Goal: Task Accomplishment & Management: Use online tool/utility

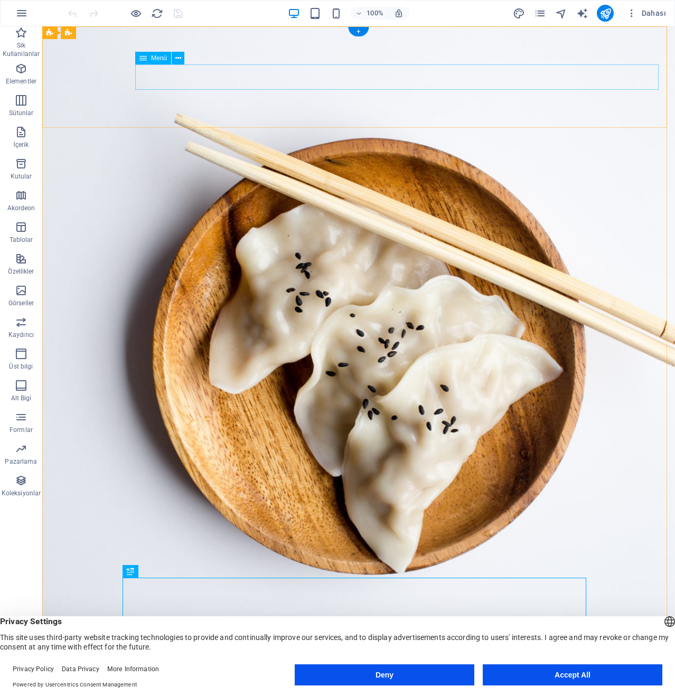
select select
select select "1"
select select
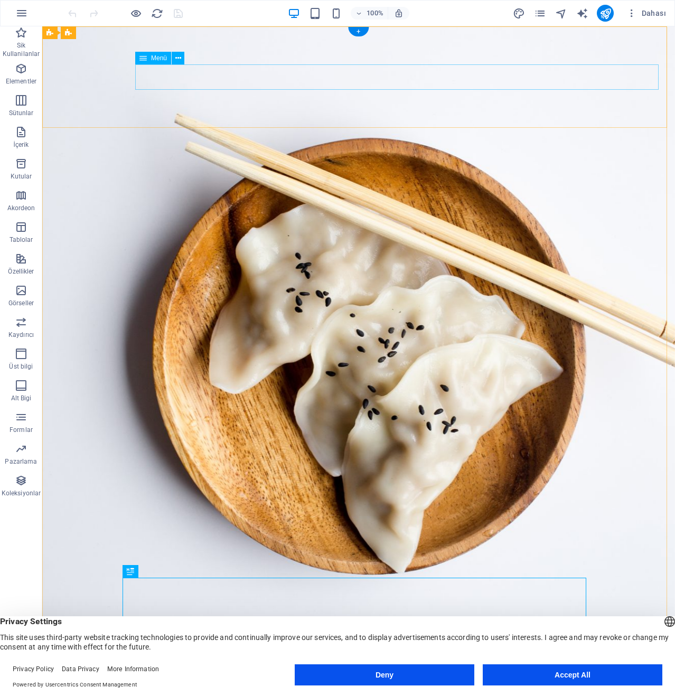
select select "2"
select select
select select "3"
select select
select select "4"
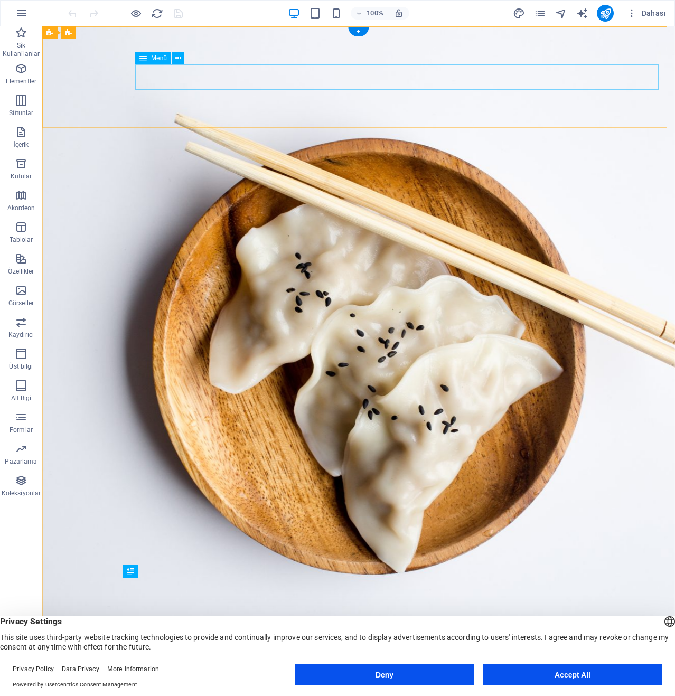
select select
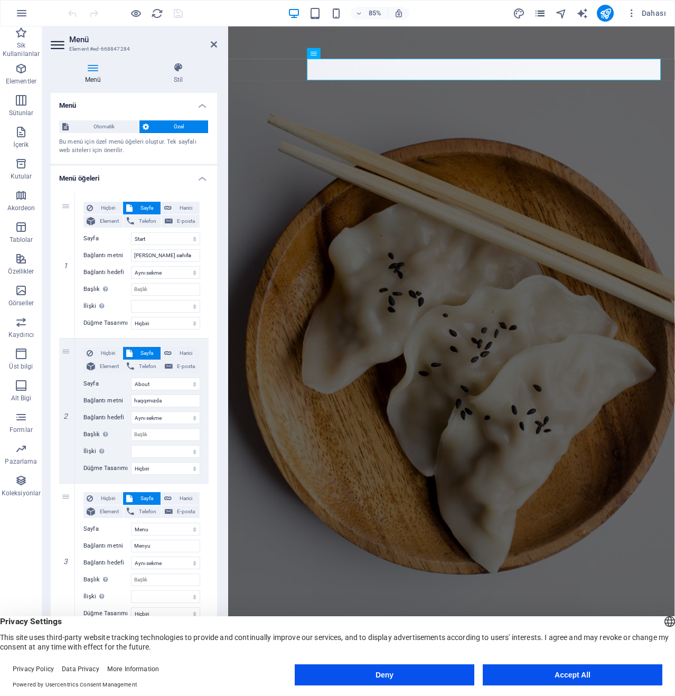
click at [534, 12] on icon "pages" at bounding box center [540, 13] width 12 height 12
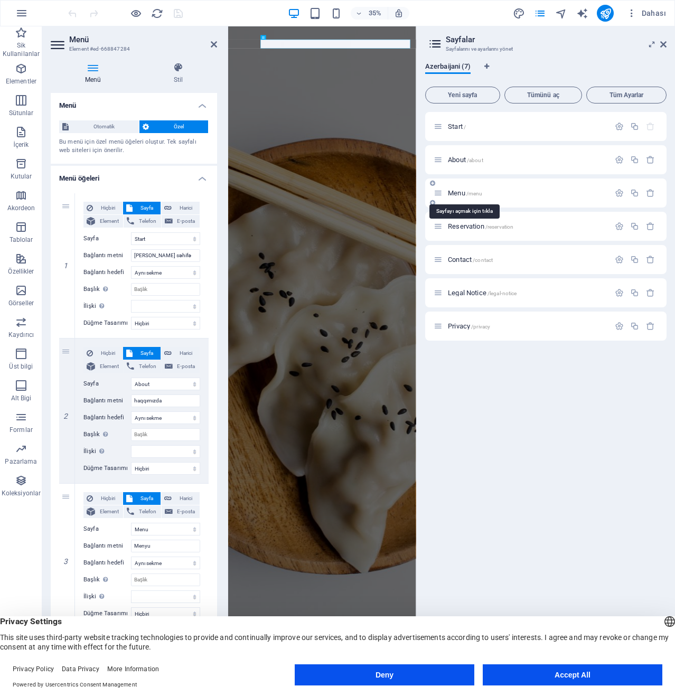
click at [453, 195] on span "Menu /menu" at bounding box center [465, 193] width 34 height 8
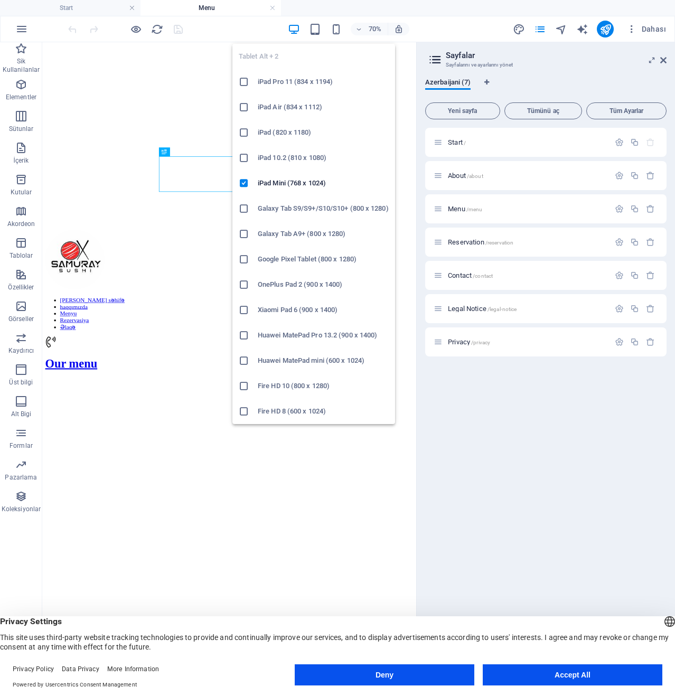
click at [317, 36] on div "Tablet Alt + 2 iPad Pro 11 (834 x 1194) iPad Air (834 x 1112) iPad (820 x 1180)…" at bounding box center [313, 229] width 163 height 389
click at [317, 34] on icon "button" at bounding box center [315, 29] width 12 height 12
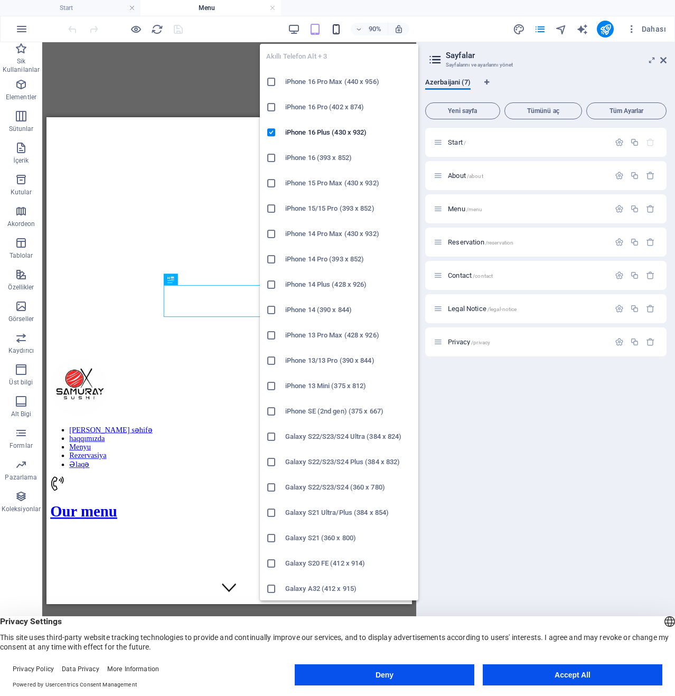
click at [334, 28] on icon "button" at bounding box center [336, 29] width 12 height 12
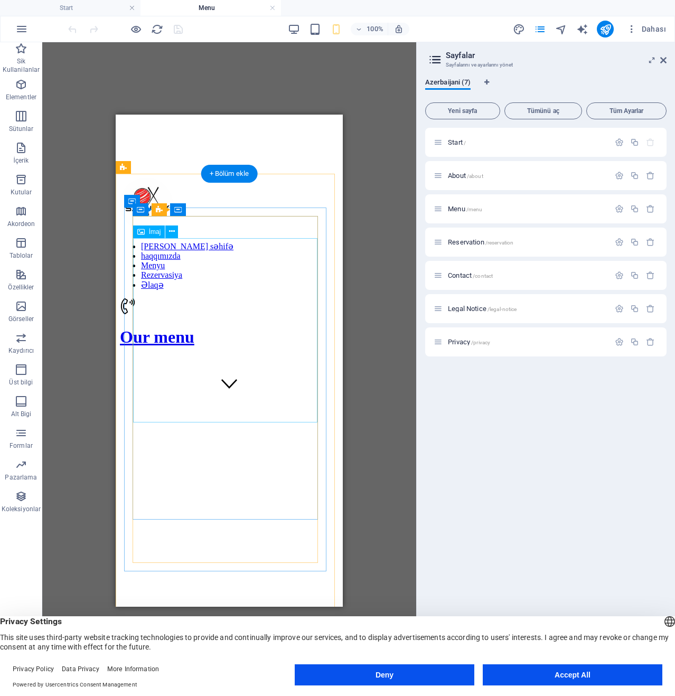
scroll to position [211, 0]
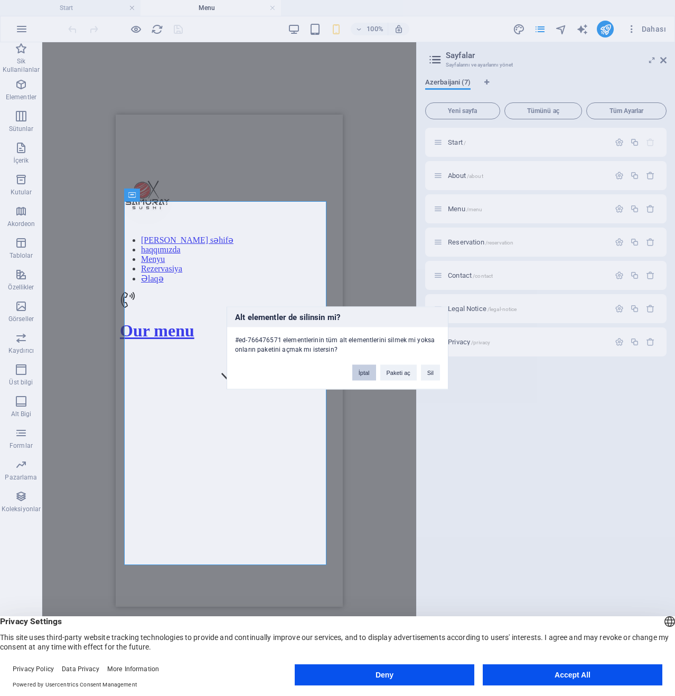
click at [361, 377] on button "İptal" at bounding box center [364, 373] width 24 height 16
click at [424, 367] on button "Sil" at bounding box center [430, 373] width 19 height 16
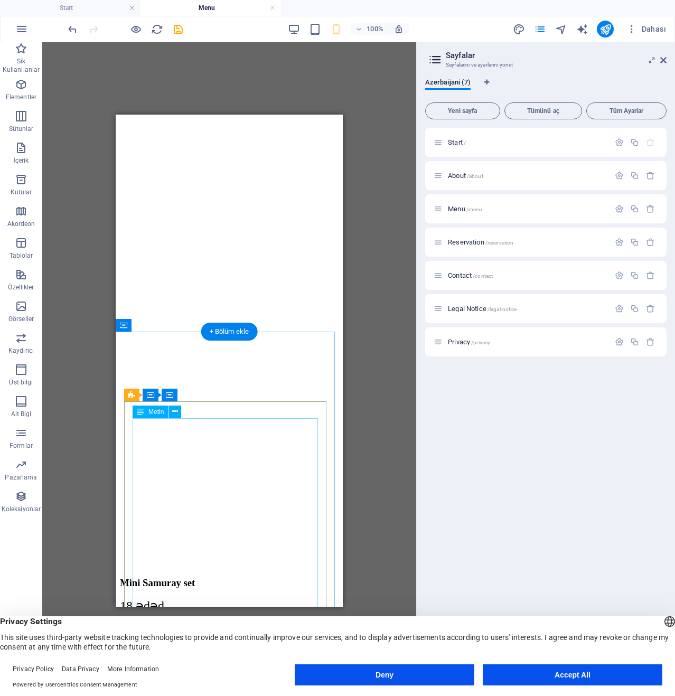
scroll to position [8868, 0]
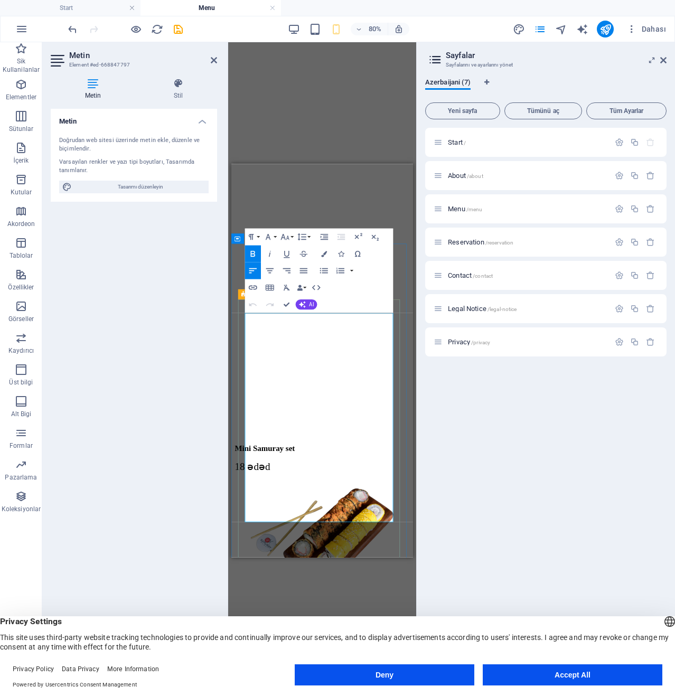
scroll to position [8937, 0]
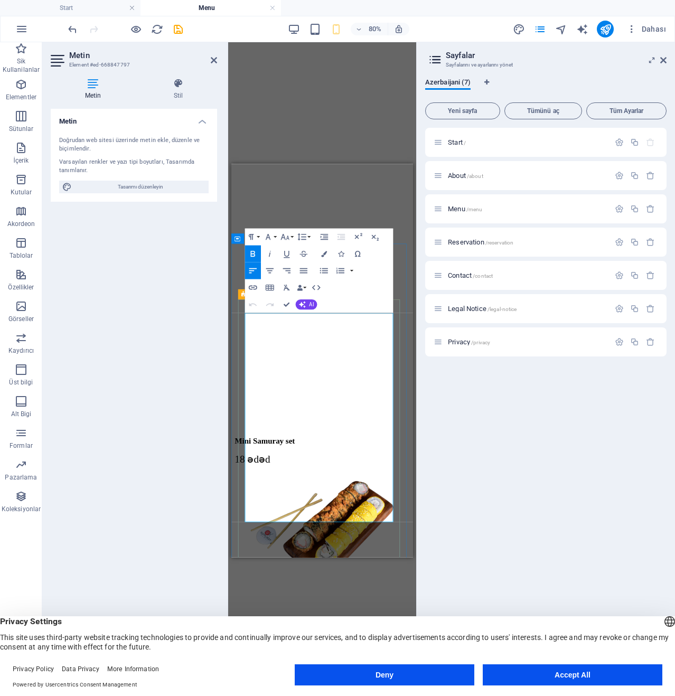
drag, startPoint x: 353, startPoint y: 404, endPoint x: 346, endPoint y: 398, distance: 9.3
click at [290, 324] on button "Row" at bounding box center [286, 322] width 16 height 17
click at [311, 361] on link "Delete row" at bounding box center [303, 363] width 65 height 13
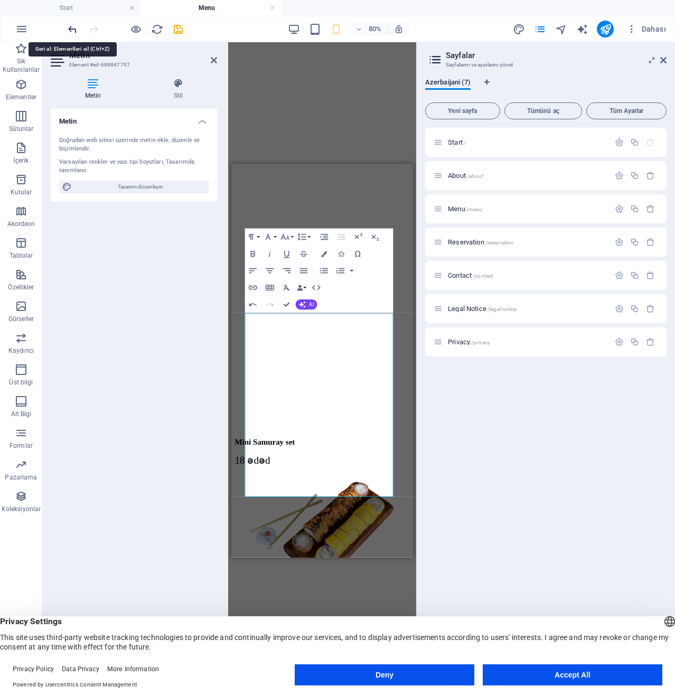
click at [69, 26] on icon "undo" at bounding box center [73, 29] width 12 height 12
click at [76, 28] on icon "undo" at bounding box center [73, 29] width 12 height 12
click at [75, 28] on icon "undo" at bounding box center [73, 29] width 12 height 12
click at [367, 158] on div "Mevcut içeriği değiştirmek için buraya sürükleyin. Yeni bir element oluşturmak …" at bounding box center [322, 360] width 188 height 637
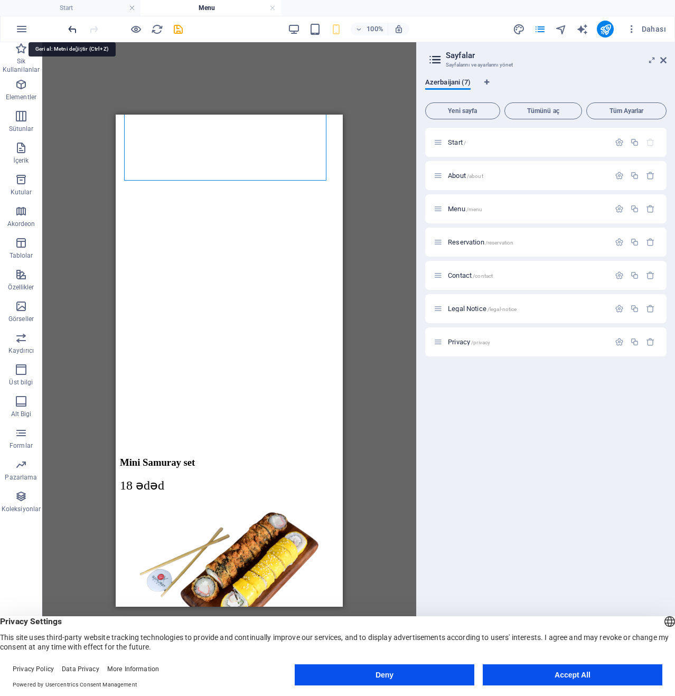
click at [71, 30] on icon "undo" at bounding box center [73, 29] width 12 height 12
click at [89, 29] on icon "redo" at bounding box center [94, 29] width 12 height 12
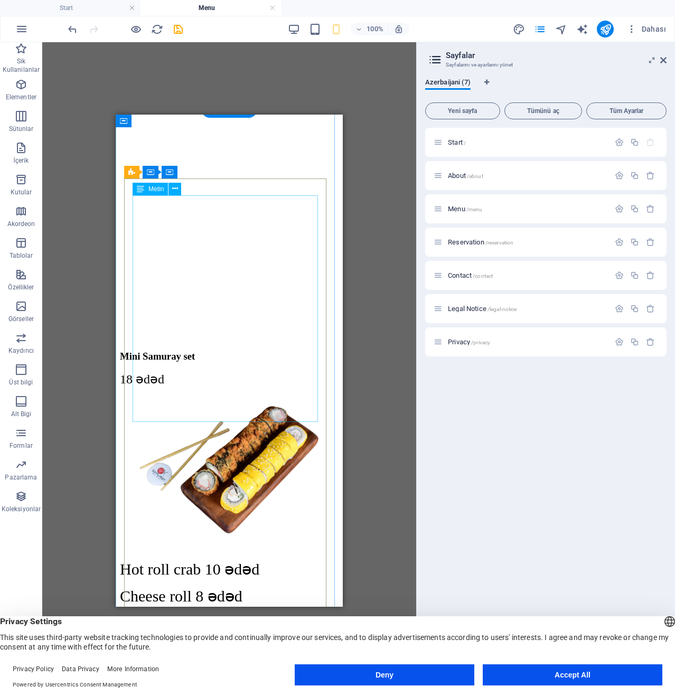
scroll to position [9043, 0]
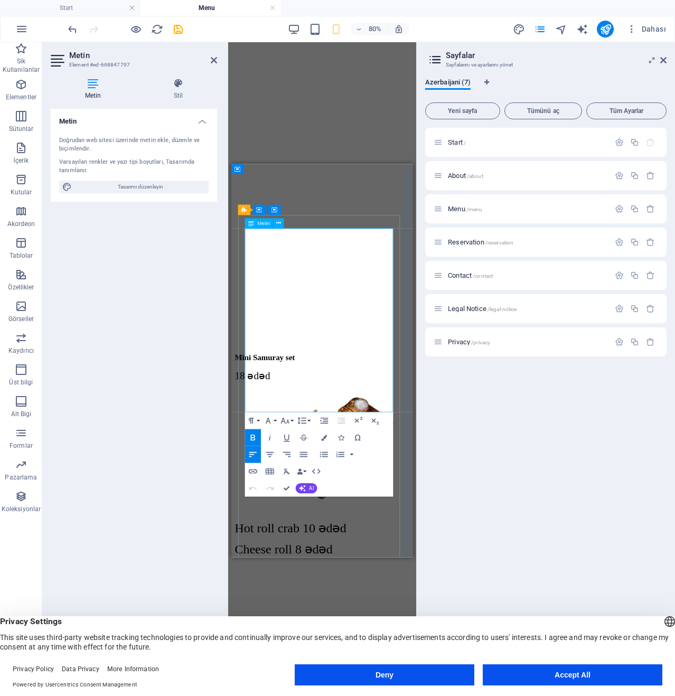
drag, startPoint x: 342, startPoint y: 380, endPoint x: 335, endPoint y: 381, distance: 6.9
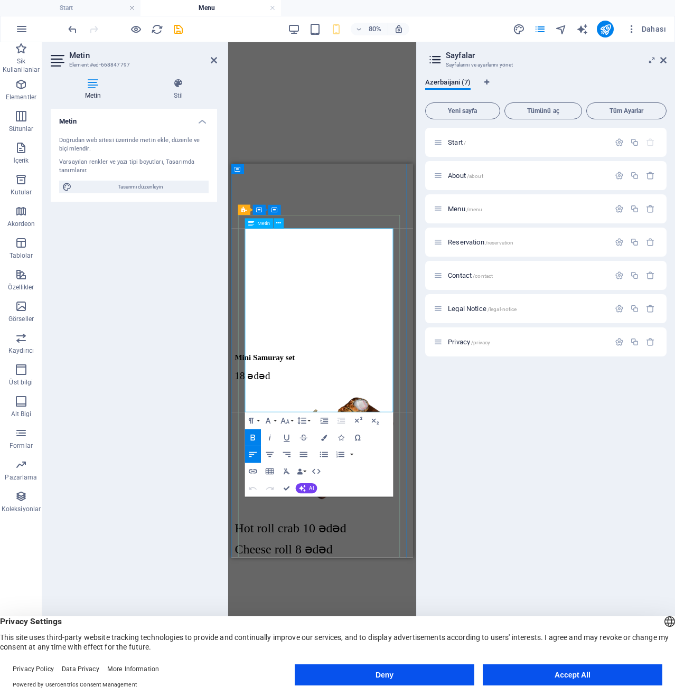
click at [287, 319] on button "Row" at bounding box center [286, 313] width 16 height 17
click at [307, 357] on link "Delete row" at bounding box center [303, 355] width 65 height 13
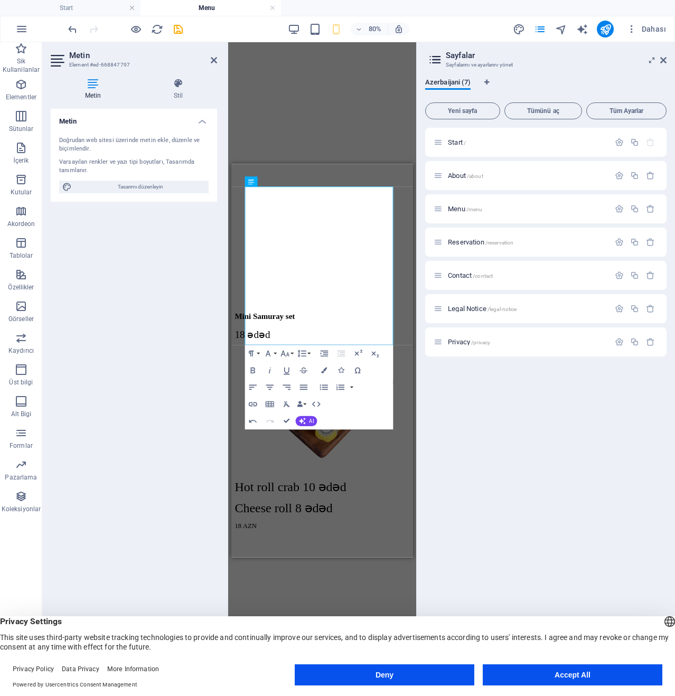
scroll to position [9095, 0]
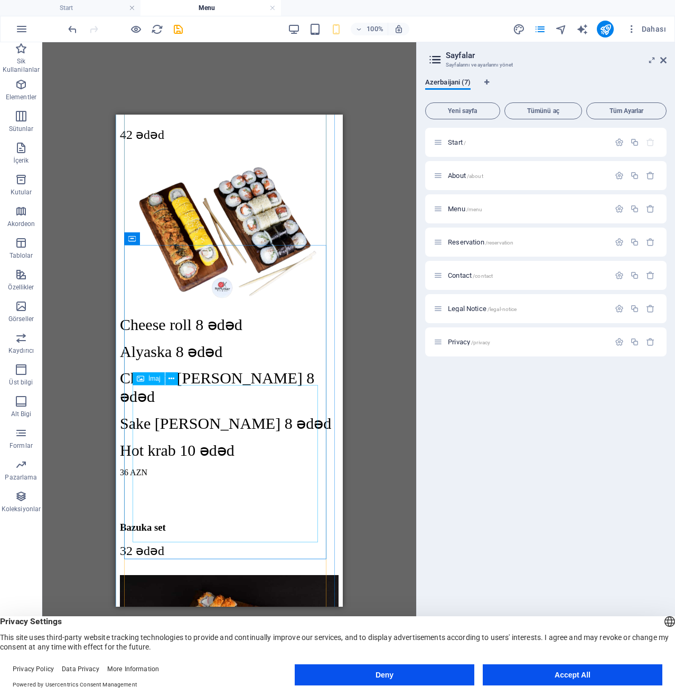
scroll to position [10415, 0]
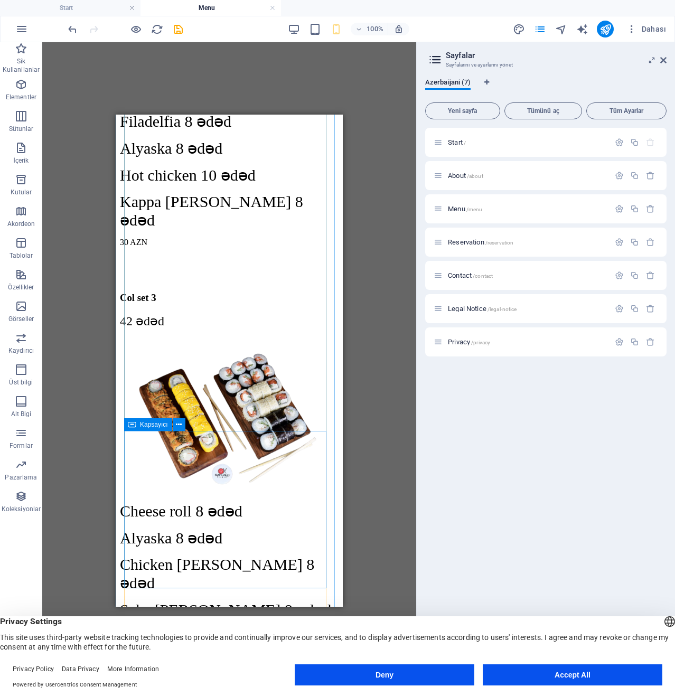
scroll to position [10204, 0]
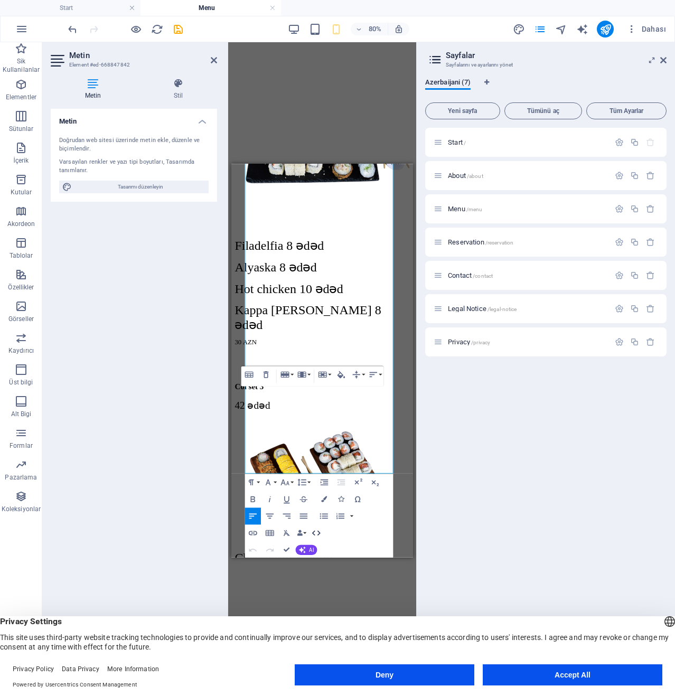
scroll to position [10144, 0]
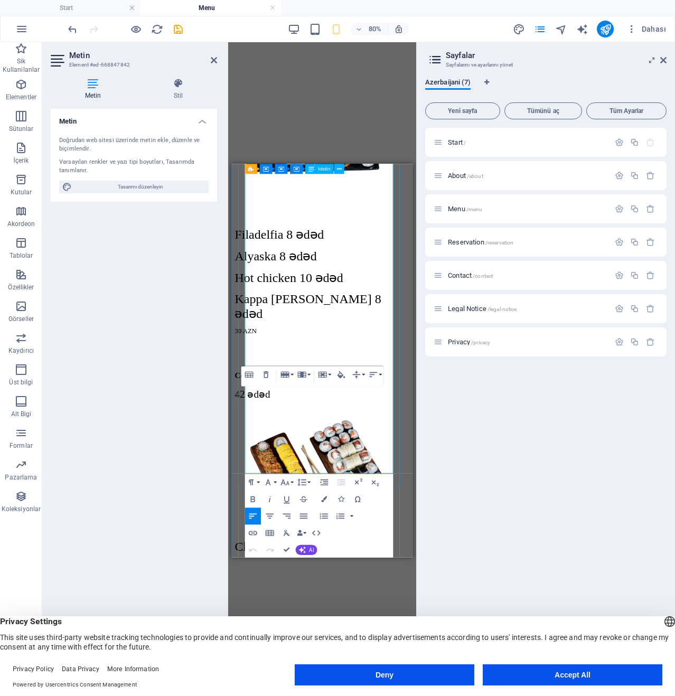
drag, startPoint x: 361, startPoint y: 529, endPoint x: 321, endPoint y: 538, distance: 40.2
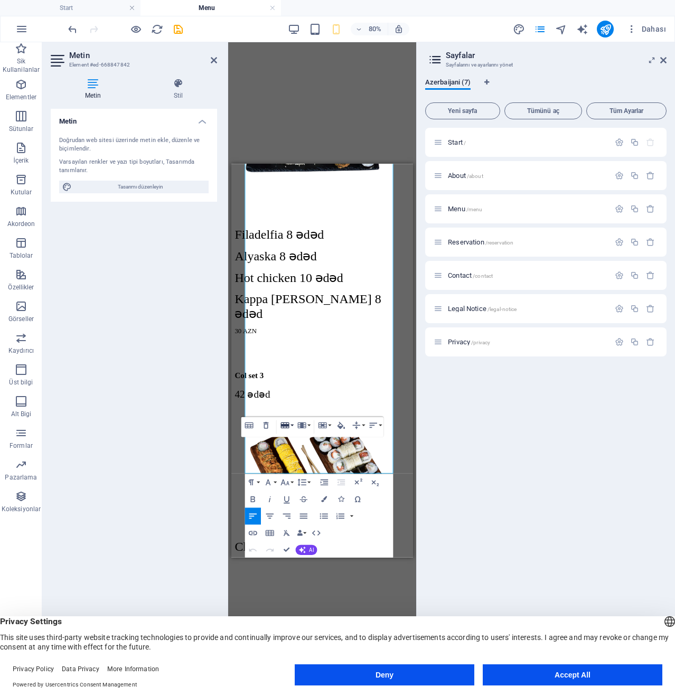
click at [291, 428] on button "Row" at bounding box center [287, 425] width 16 height 17
click at [295, 463] on link "Delete row" at bounding box center [303, 467] width 65 height 13
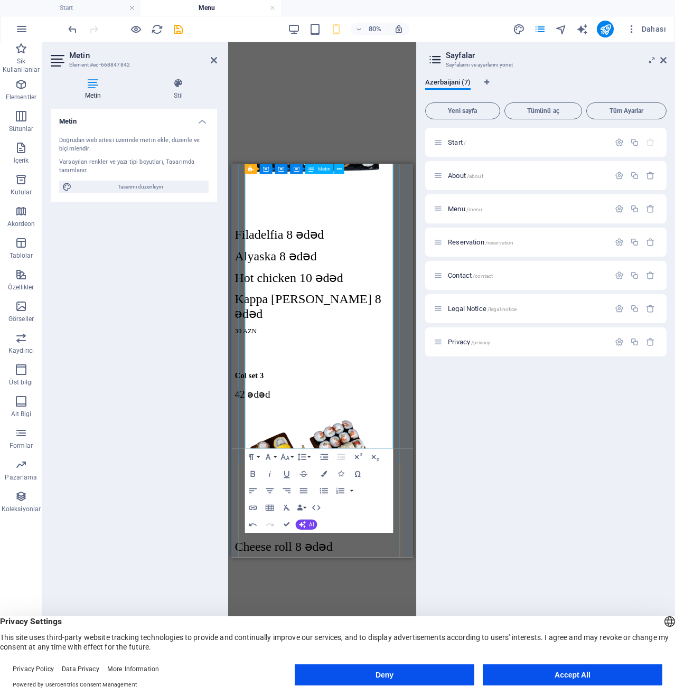
click at [289, 406] on button "Row" at bounding box center [287, 400] width 16 height 17
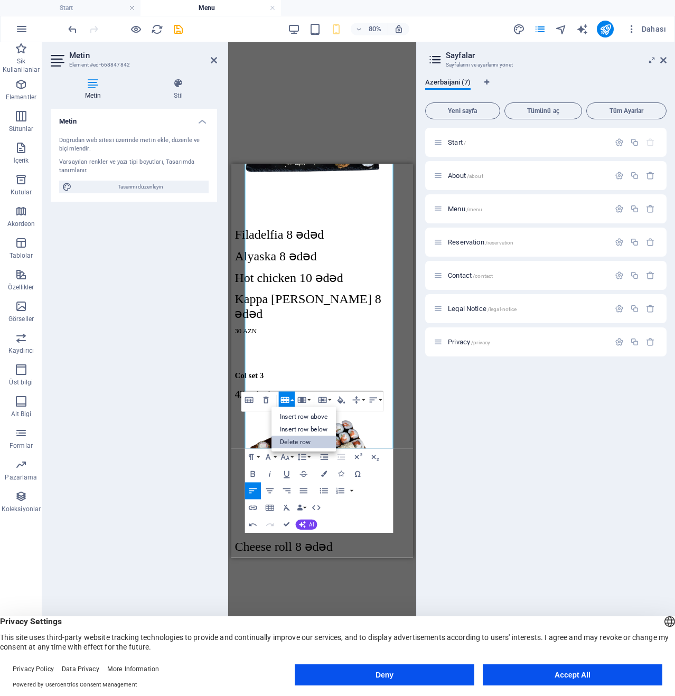
click at [295, 444] on link "Delete row" at bounding box center [303, 441] width 65 height 13
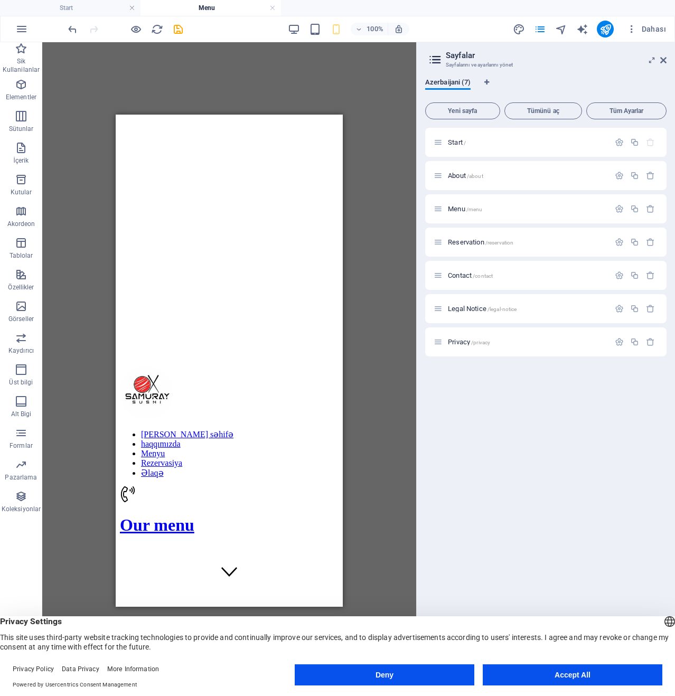
scroll to position [0, 0]
